Goal: Task Accomplishment & Management: Manage account settings

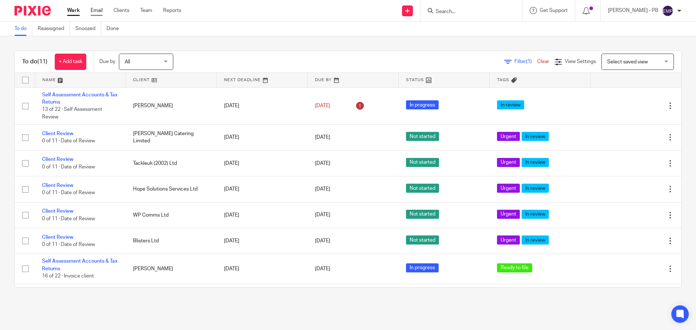
click at [98, 12] on link "Email" at bounding box center [97, 10] width 12 height 7
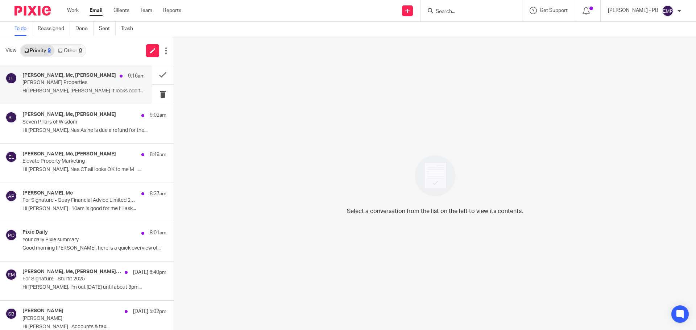
click at [79, 91] on p "Hi Erik, Nas It looks odd that there are no..." at bounding box center [83, 91] width 122 height 6
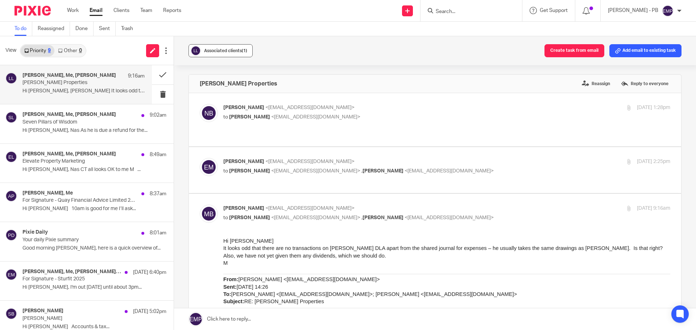
click at [229, 49] on span "Associated clients (1)" at bounding box center [225, 51] width 43 height 4
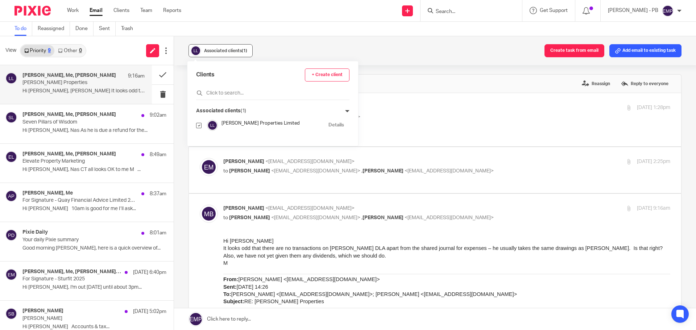
click at [229, 49] on span "Associated clients (1)" at bounding box center [225, 51] width 43 height 4
click at [160, 75] on button at bounding box center [163, 74] width 22 height 19
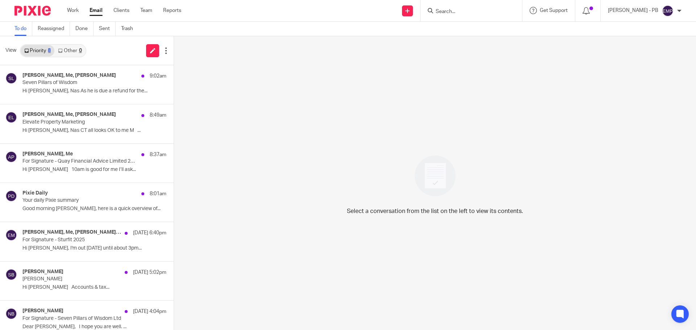
click at [99, 11] on link "Email" at bounding box center [96, 10] width 13 height 7
click at [101, 89] on p "Hi [PERSON_NAME], Nas As he is due a refund for the..." at bounding box center [94, 91] width 144 height 6
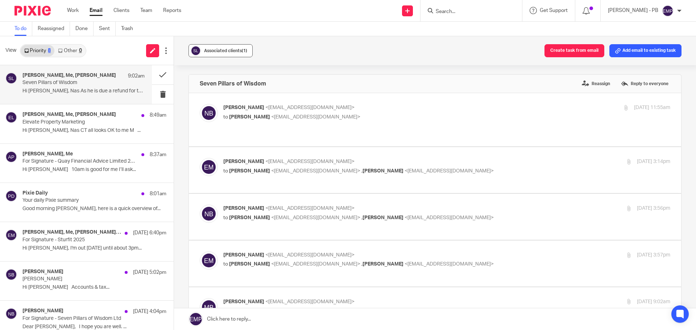
click at [222, 48] on div "Associated clients (1)" at bounding box center [225, 50] width 43 height 7
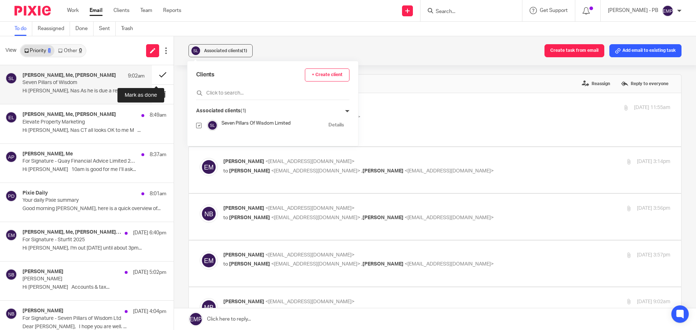
click at [152, 78] on button at bounding box center [163, 74] width 22 height 19
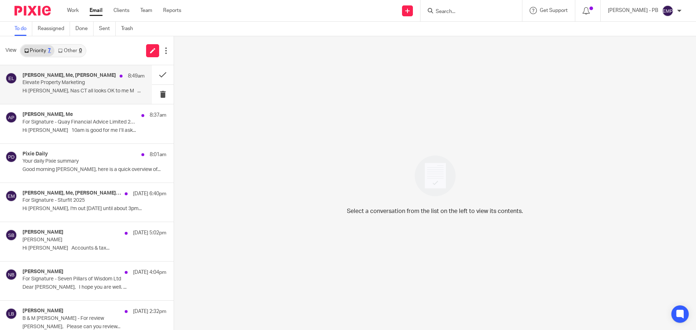
click at [90, 92] on p "Hi Erik, Nas CT all looks OK to me M ..." at bounding box center [83, 91] width 122 height 6
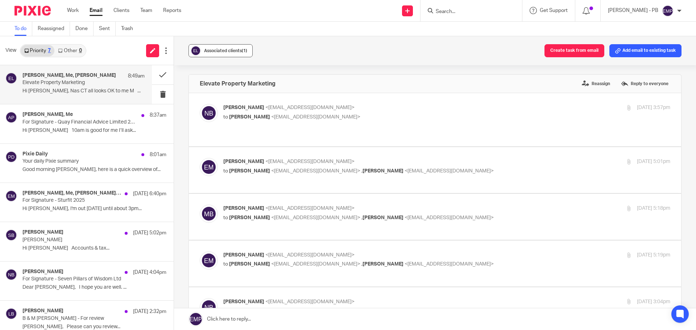
click at [223, 51] on span "Associated clients (1)" at bounding box center [225, 51] width 43 height 4
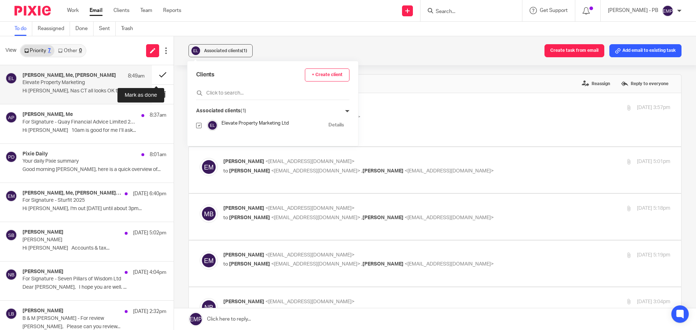
click at [154, 74] on button at bounding box center [163, 74] width 22 height 19
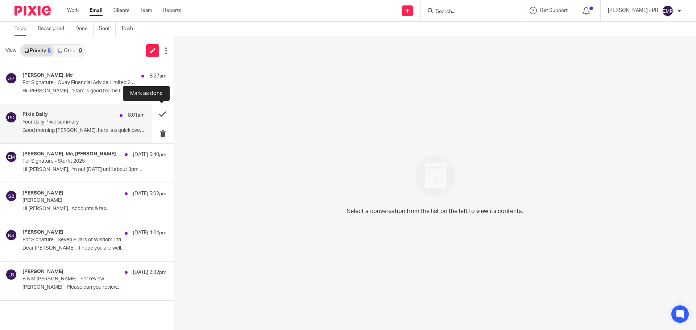
click at [161, 116] on button at bounding box center [163, 113] width 22 height 19
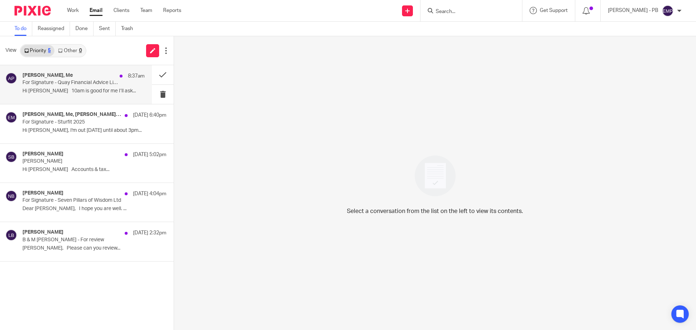
click at [81, 85] on p "For Signature - Quay Financial Advice Limited 2025" at bounding box center [71, 83] width 98 height 6
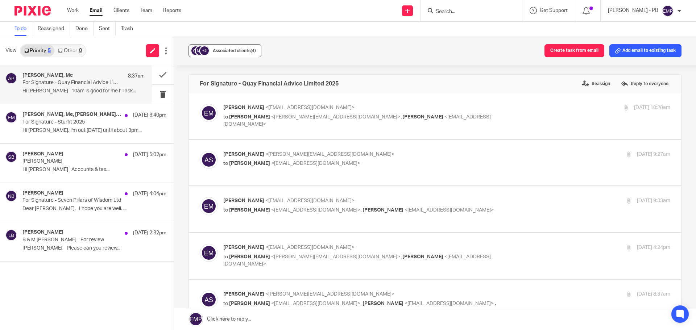
click at [237, 51] on span "Associated clients (4)" at bounding box center [234, 51] width 43 height 4
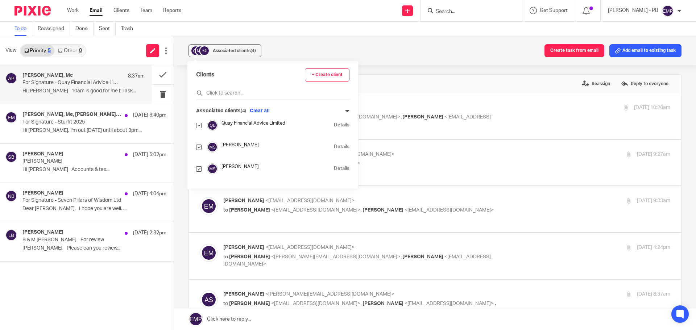
click at [198, 149] on input "checkbox" at bounding box center [198, 147] width 5 height 5
checkbox input "false"
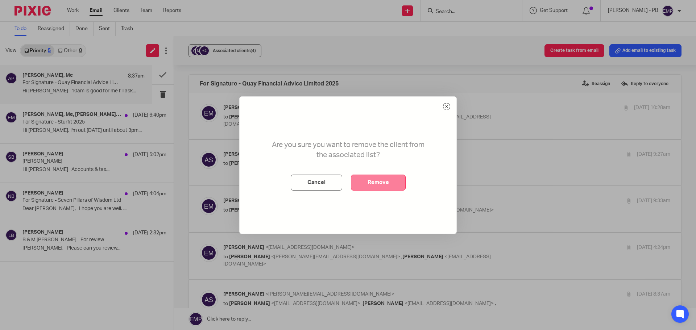
click at [375, 182] on button "Remove" at bounding box center [378, 183] width 55 height 16
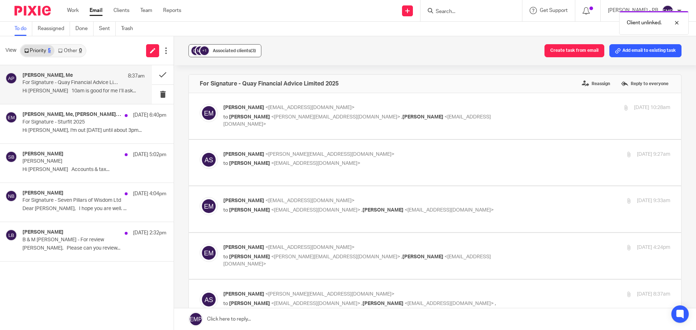
click at [210, 49] on button "+1 Associated clients (3)" at bounding box center [224, 50] width 73 height 13
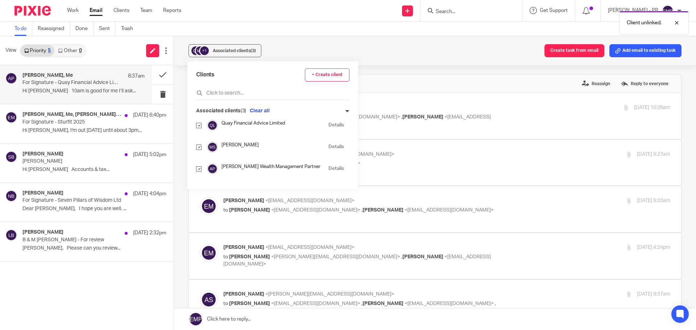
click at [200, 146] on input "checkbox" at bounding box center [198, 147] width 5 height 5
checkbox input "false"
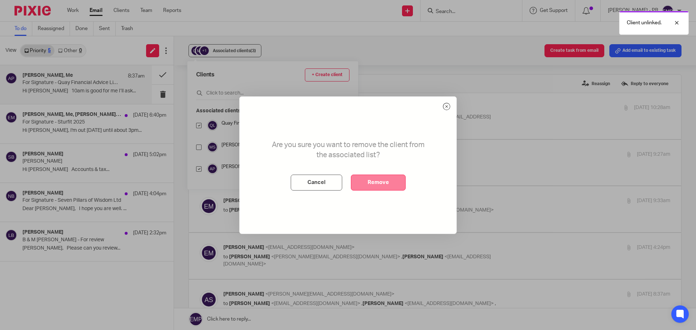
click at [377, 183] on button "Remove" at bounding box center [378, 183] width 55 height 16
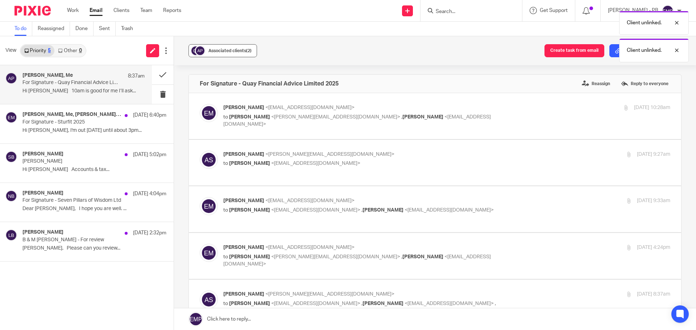
click at [244, 55] on button "Associated clients (2)" at bounding box center [222, 50] width 69 height 13
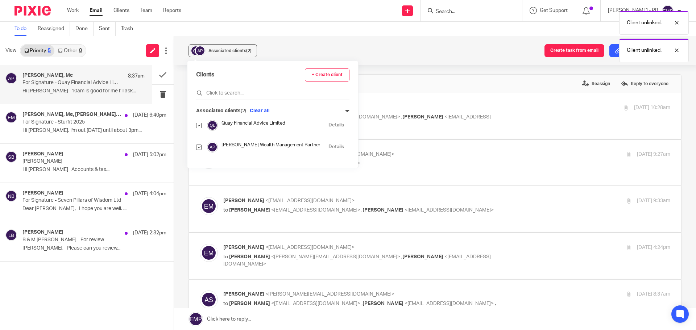
click at [198, 148] on input "checkbox" at bounding box center [198, 147] width 5 height 5
checkbox input "false"
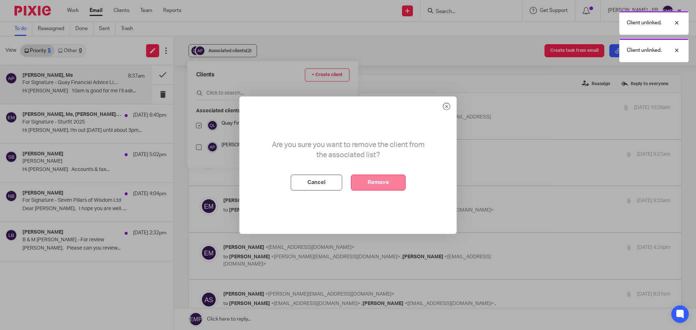
click at [391, 182] on button "Remove" at bounding box center [378, 183] width 55 height 16
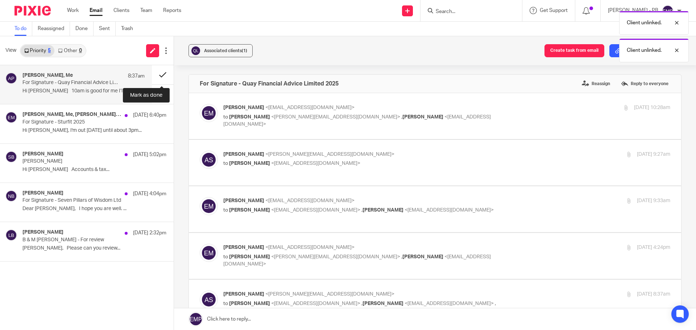
click at [166, 71] on button at bounding box center [163, 74] width 22 height 19
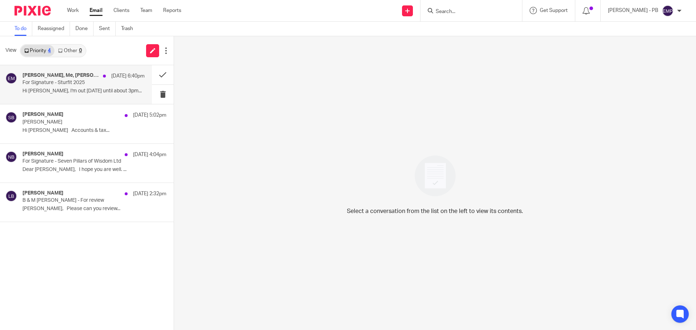
click at [69, 84] on p "For Signature - Sturfit 2025" at bounding box center [71, 83] width 98 height 6
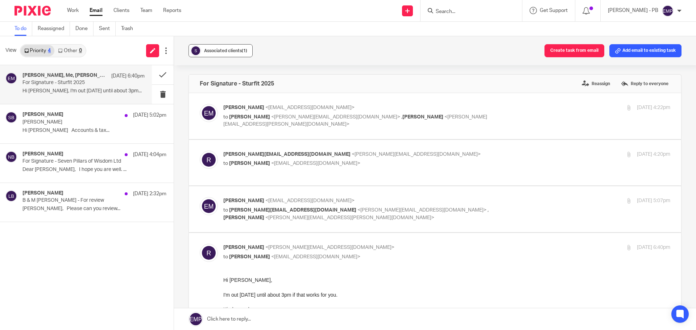
click at [229, 51] on span "Associated clients (1)" at bounding box center [225, 51] width 43 height 4
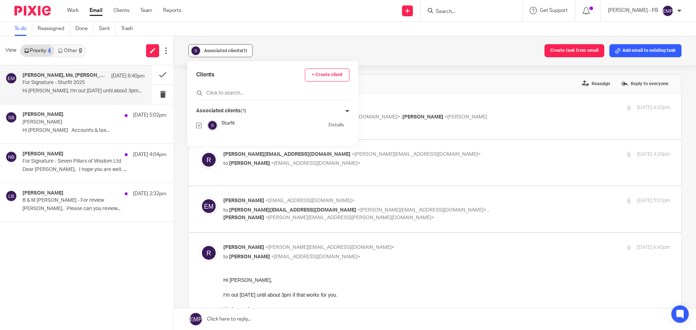
click at [229, 51] on span "Associated clients (1)" at bounding box center [225, 51] width 43 height 4
click at [156, 76] on button at bounding box center [163, 74] width 22 height 19
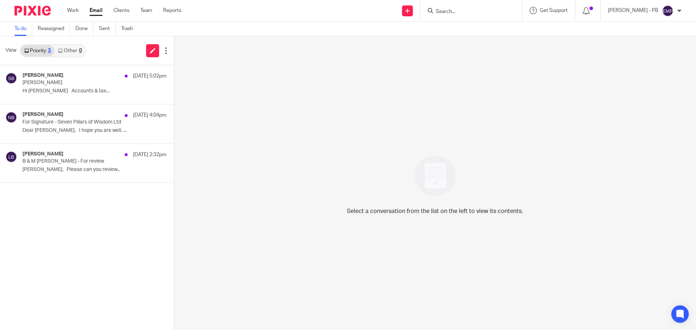
click at [95, 12] on link "Email" at bounding box center [96, 10] width 13 height 7
click at [95, 11] on link "Email" at bounding box center [96, 10] width 13 height 7
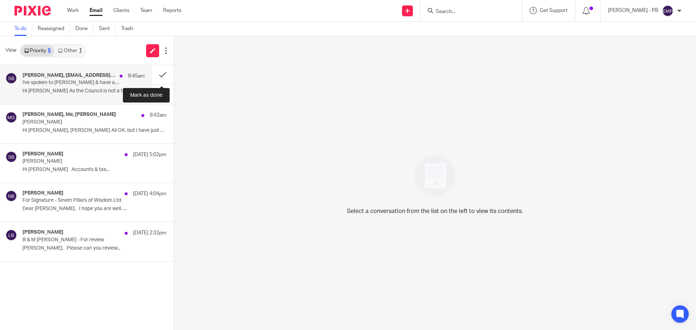
click at [110, 81] on p "i've spoken to [PERSON_NAME] & have amended again - are you happy with this?" at bounding box center [71, 83] width 98 height 6
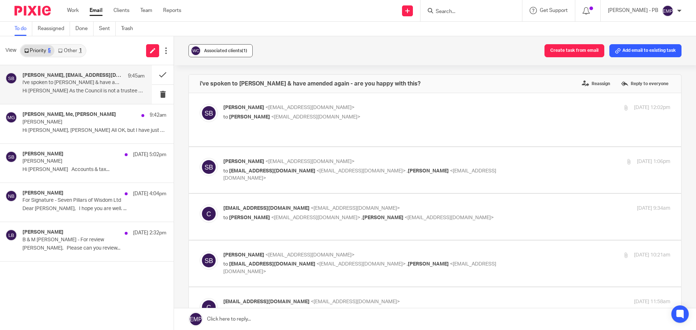
click at [227, 51] on span "Associated clients (1)" at bounding box center [225, 51] width 43 height 4
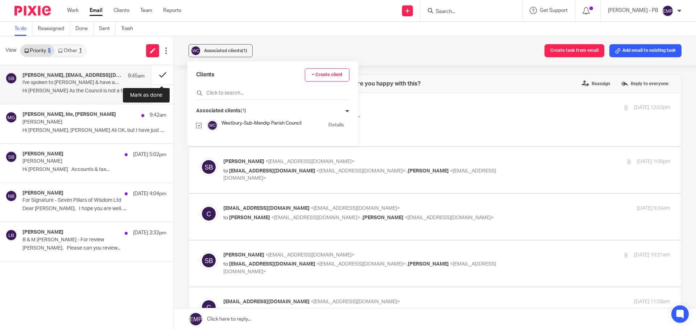
click at [156, 75] on button at bounding box center [163, 74] width 22 height 19
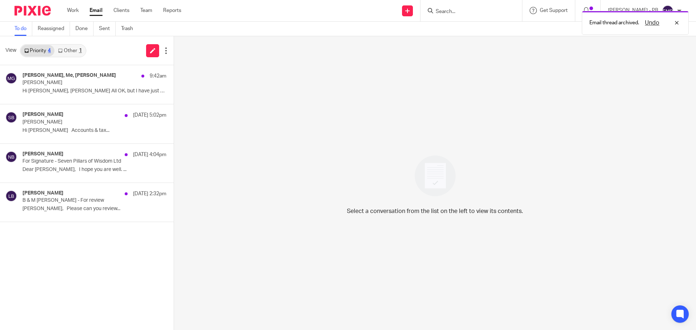
click at [79, 53] on link "Other 1" at bounding box center [69, 51] width 31 height 12
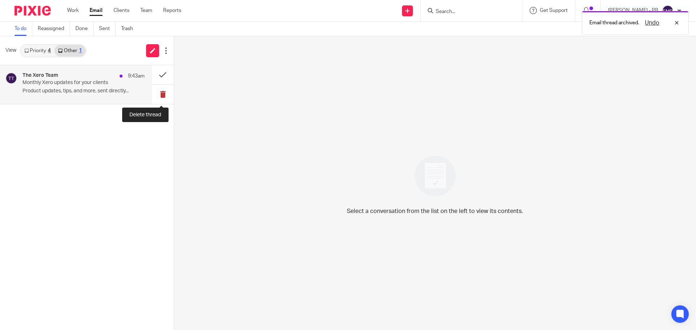
click at [165, 94] on button at bounding box center [163, 94] width 22 height 19
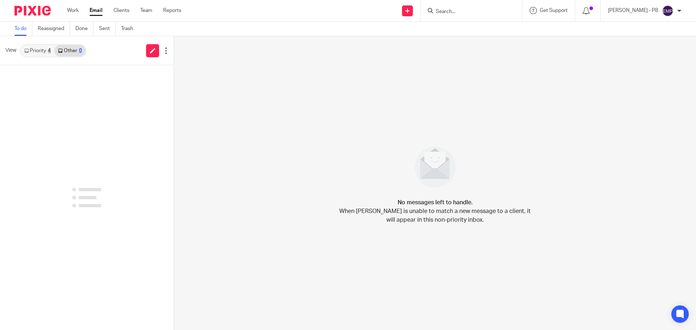
click at [38, 55] on link "Priority 4" at bounding box center [38, 51] width 34 height 12
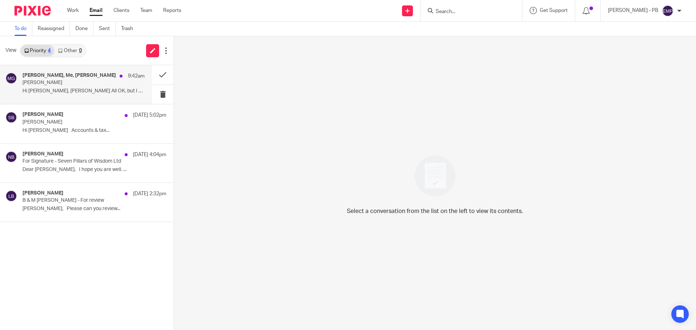
click at [91, 86] on p "[PERSON_NAME]" at bounding box center [71, 83] width 98 height 6
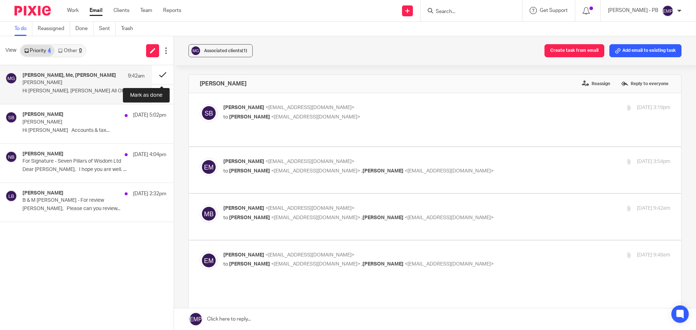
click at [159, 73] on button at bounding box center [163, 74] width 22 height 19
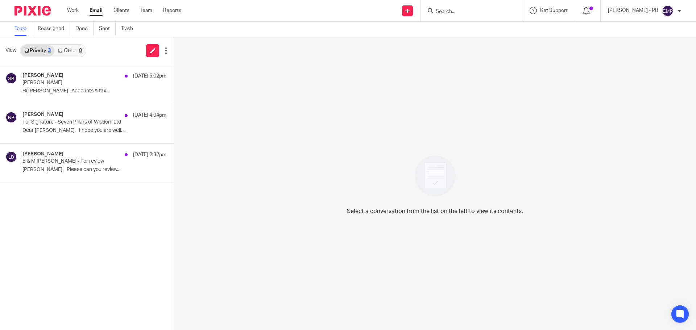
click at [96, 7] on div "Work Email Clients Team Reports Work Email Clients Team Reports Settings" at bounding box center [126, 10] width 132 height 21
click at [93, 10] on link "Email" at bounding box center [96, 10] width 13 height 7
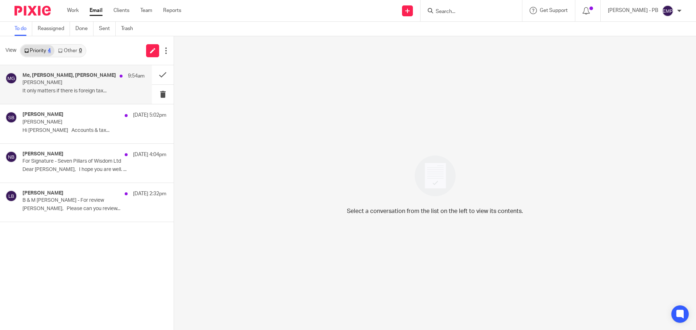
click at [84, 92] on p "It only matters if there is foreign tax..." at bounding box center [83, 91] width 122 height 6
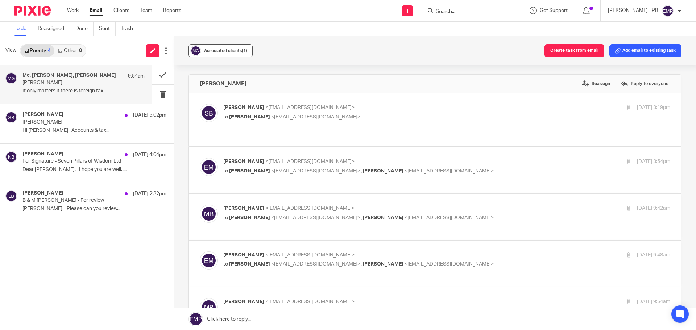
click at [236, 55] on button "Associated clients (1)" at bounding box center [220, 50] width 64 height 13
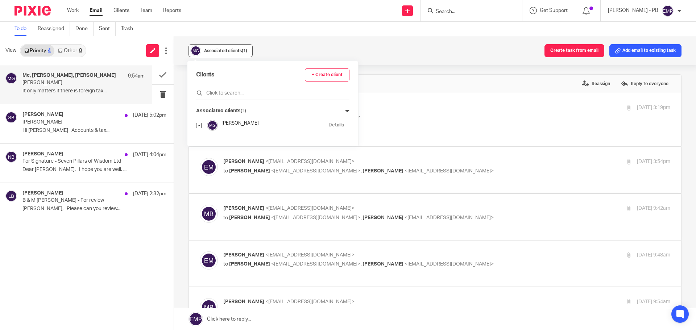
click at [236, 55] on button "Associated clients (1)" at bounding box center [220, 50] width 64 height 13
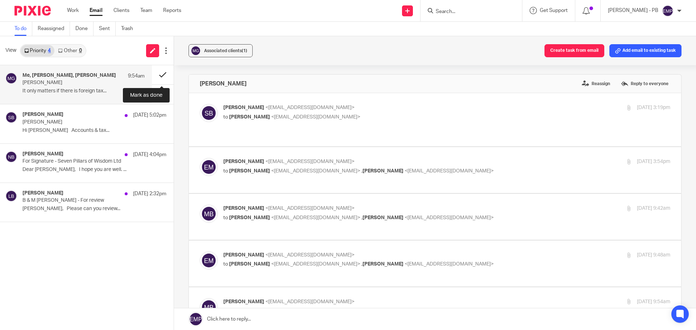
click at [165, 76] on button at bounding box center [163, 74] width 22 height 19
